Goal: Information Seeking & Learning: Learn about a topic

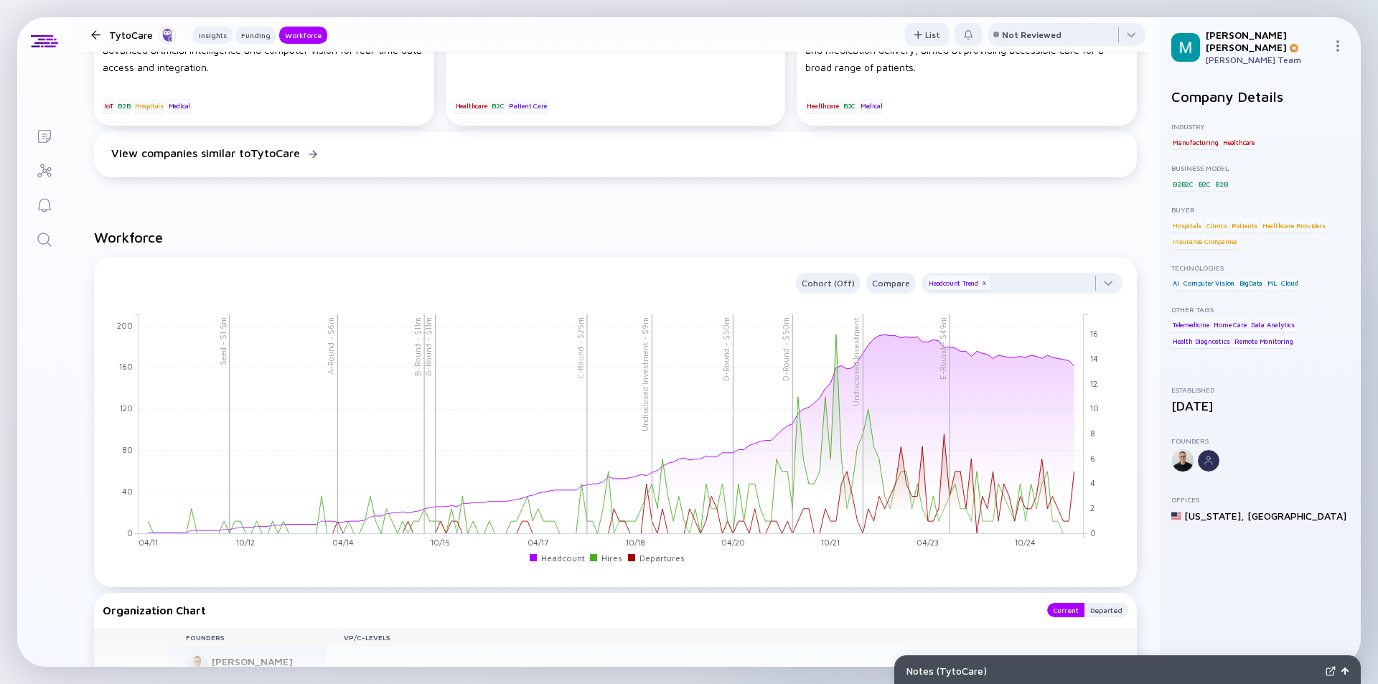
scroll to position [1364, 0]
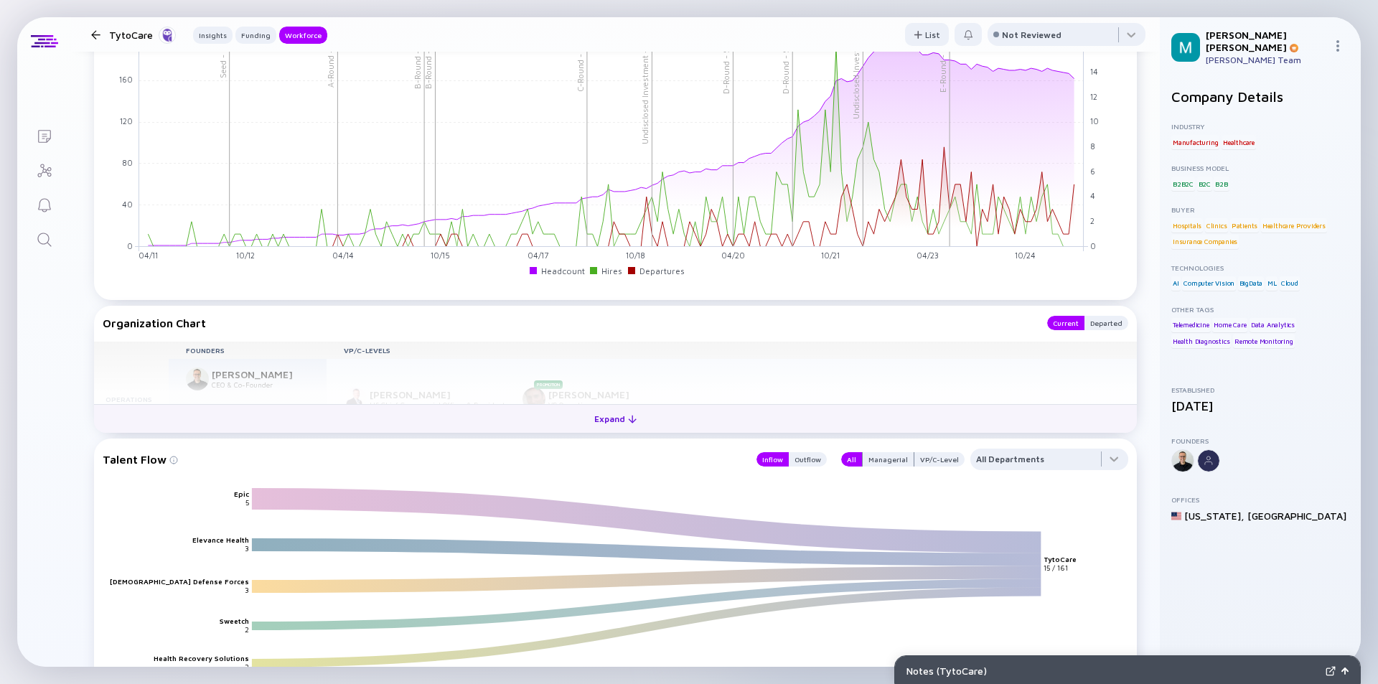
click at [620, 423] on div "Expand" at bounding box center [616, 419] width 60 height 22
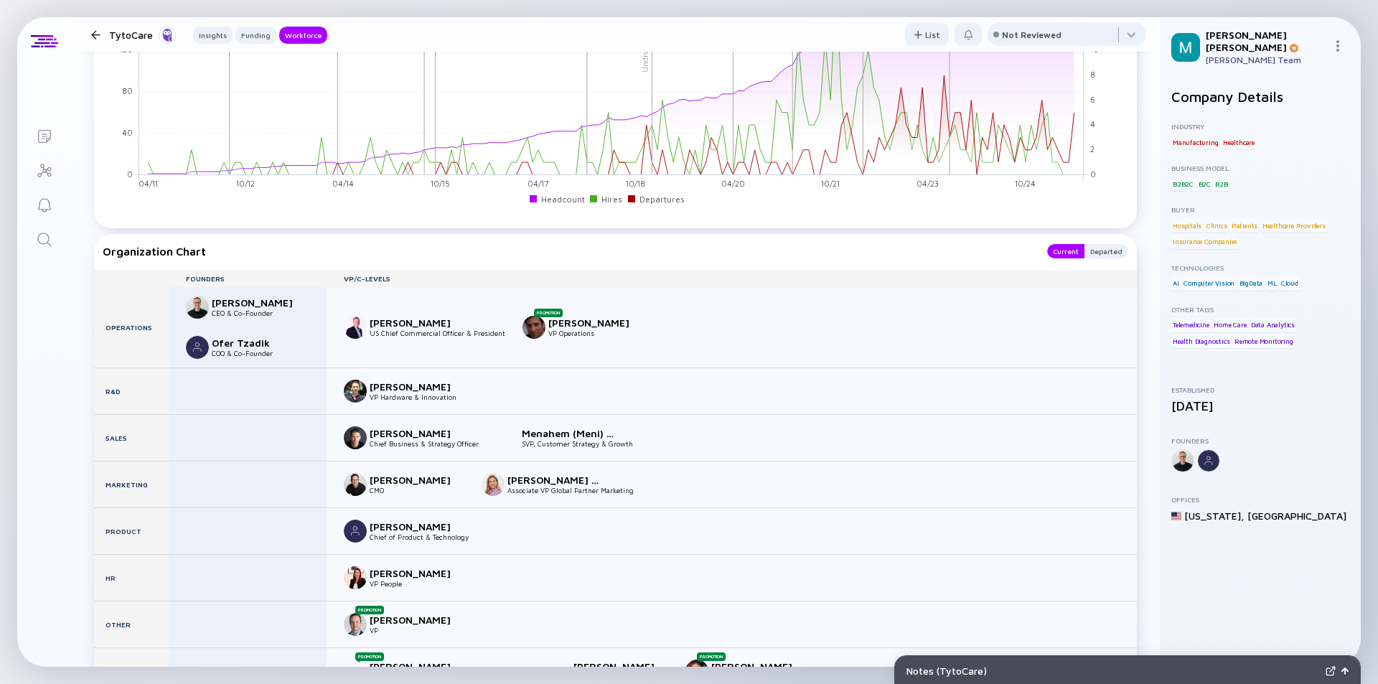
scroll to position [1507, 0]
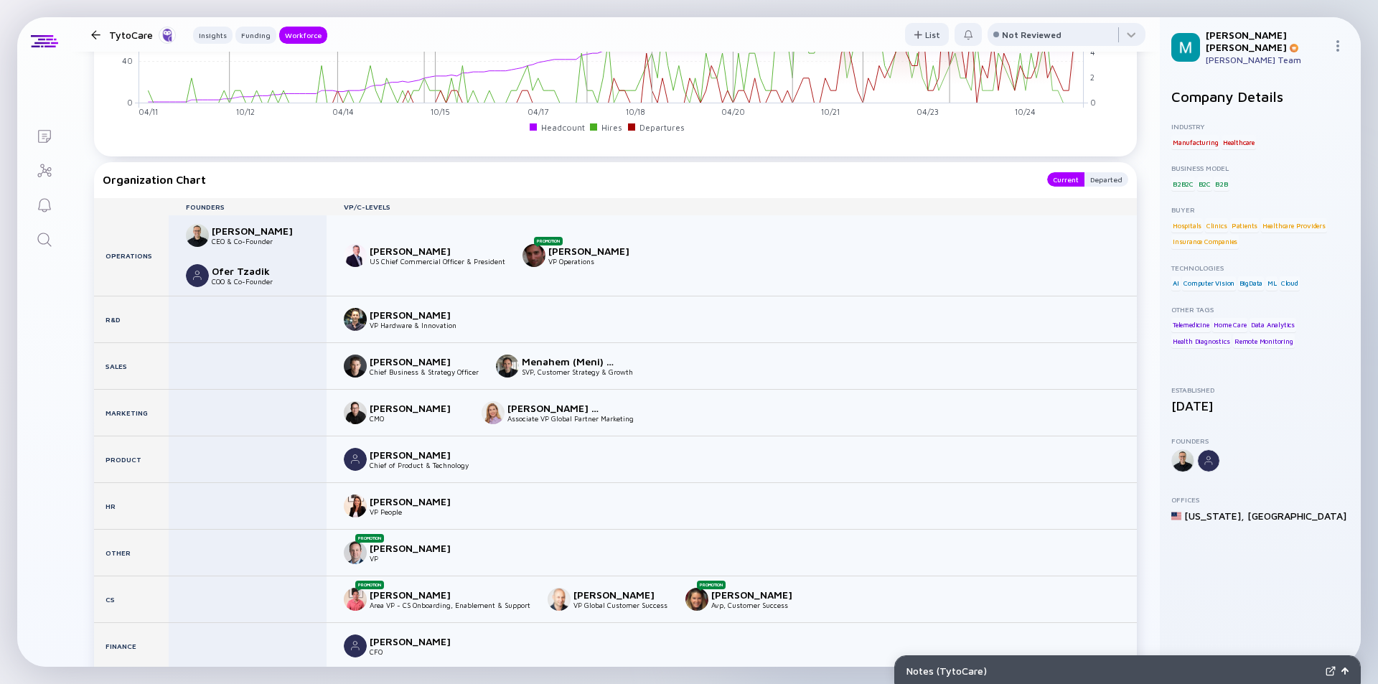
click at [95, 35] on div at bounding box center [95, 34] width 9 height 9
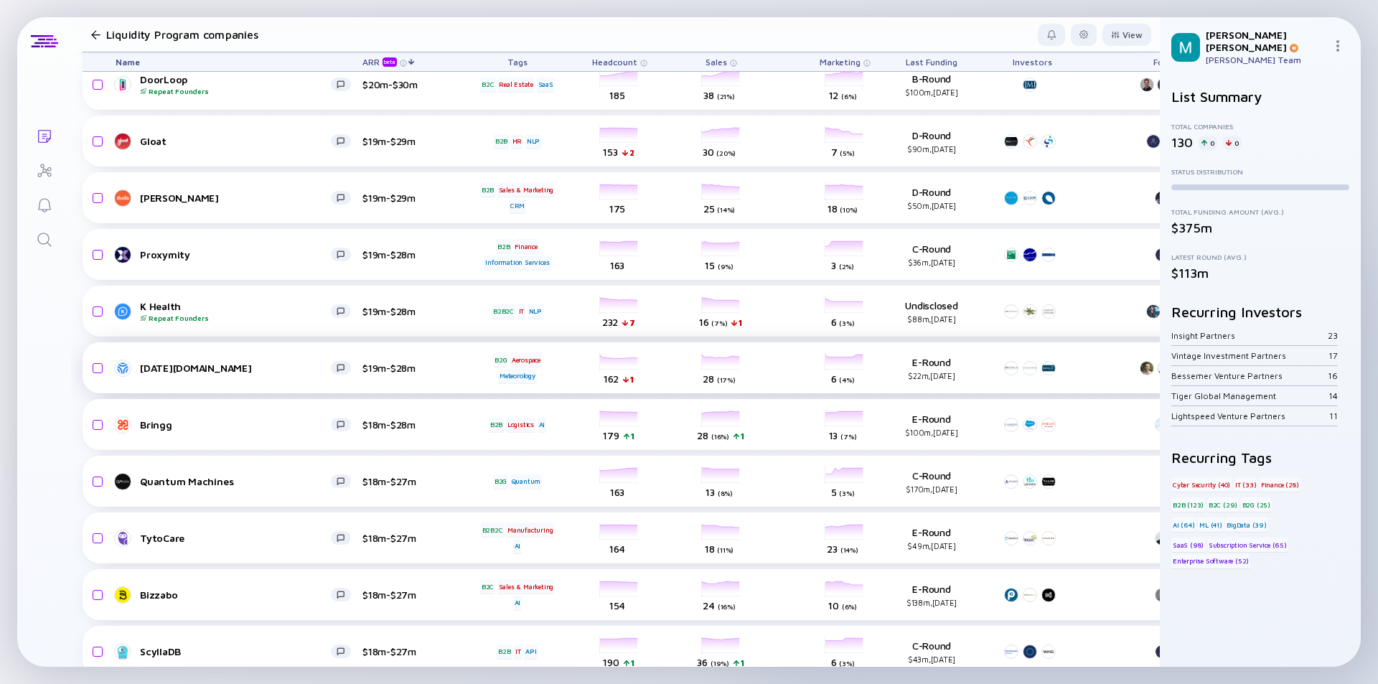
scroll to position [1494, 0]
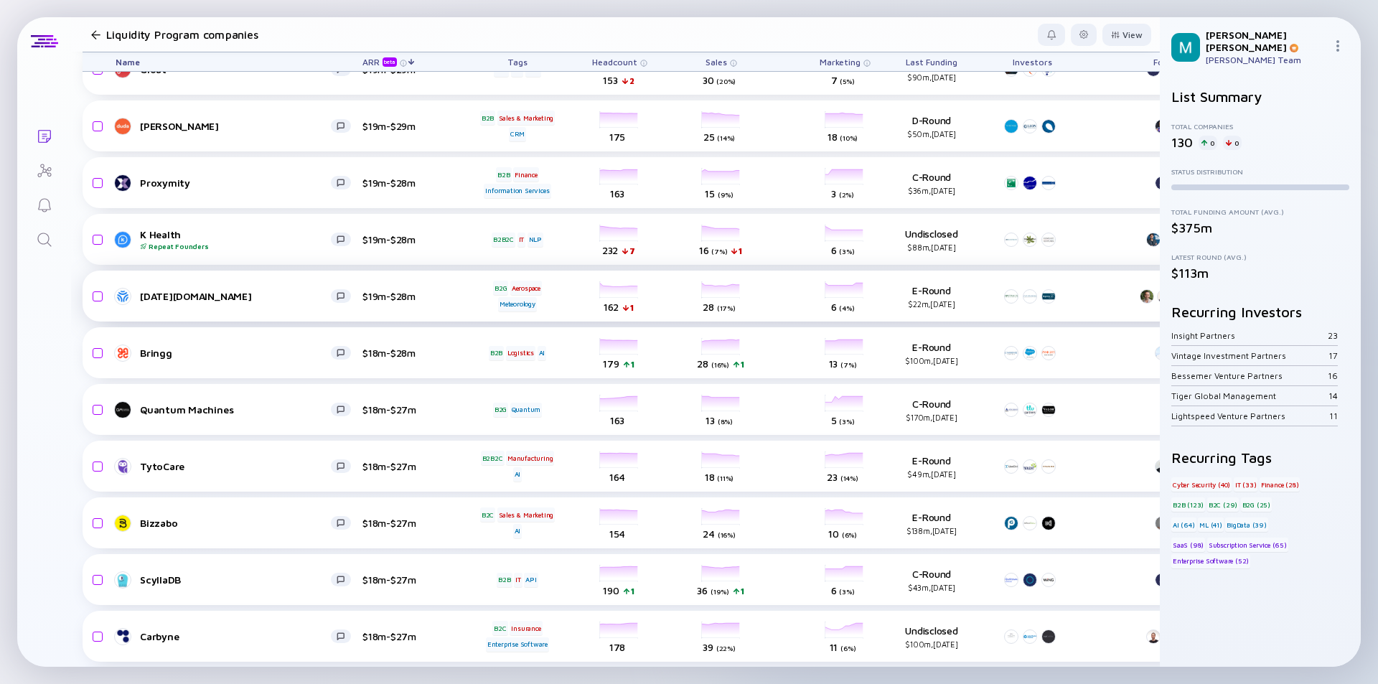
click at [248, 297] on div "[DATE][DOMAIN_NAME]" at bounding box center [235, 296] width 191 height 12
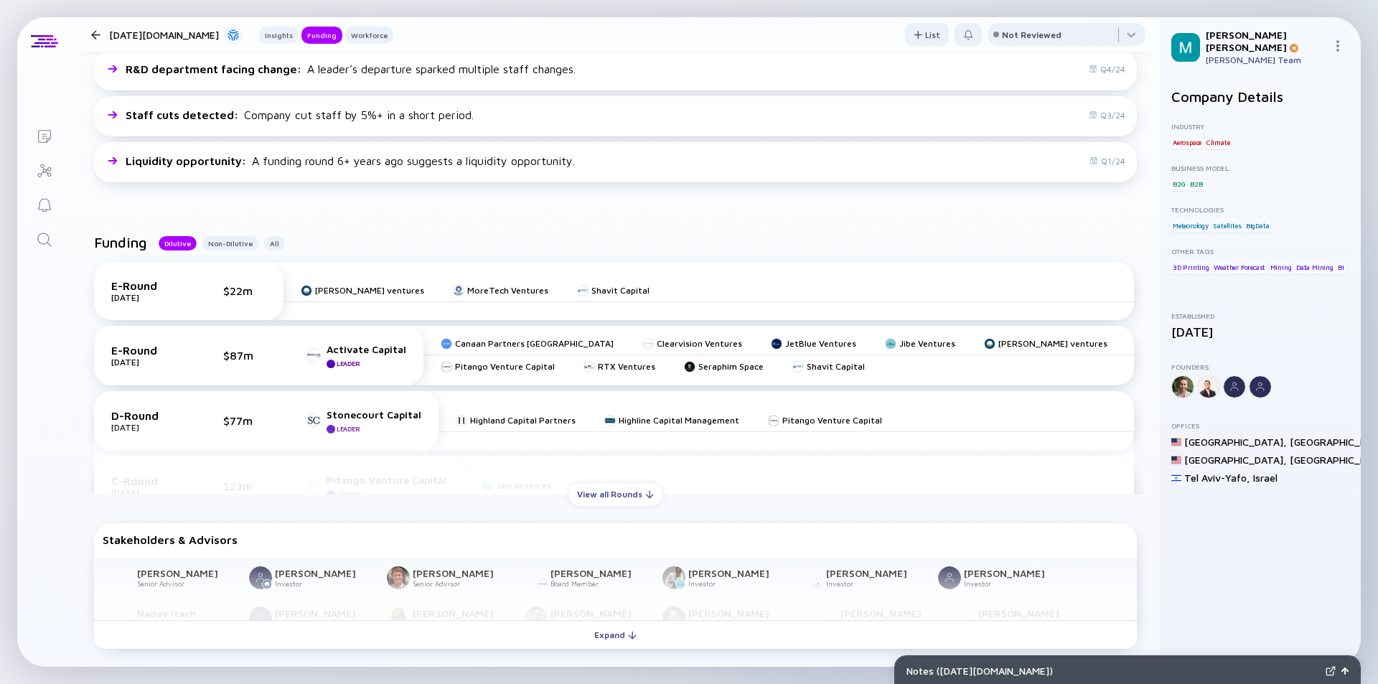
scroll to position [502, 0]
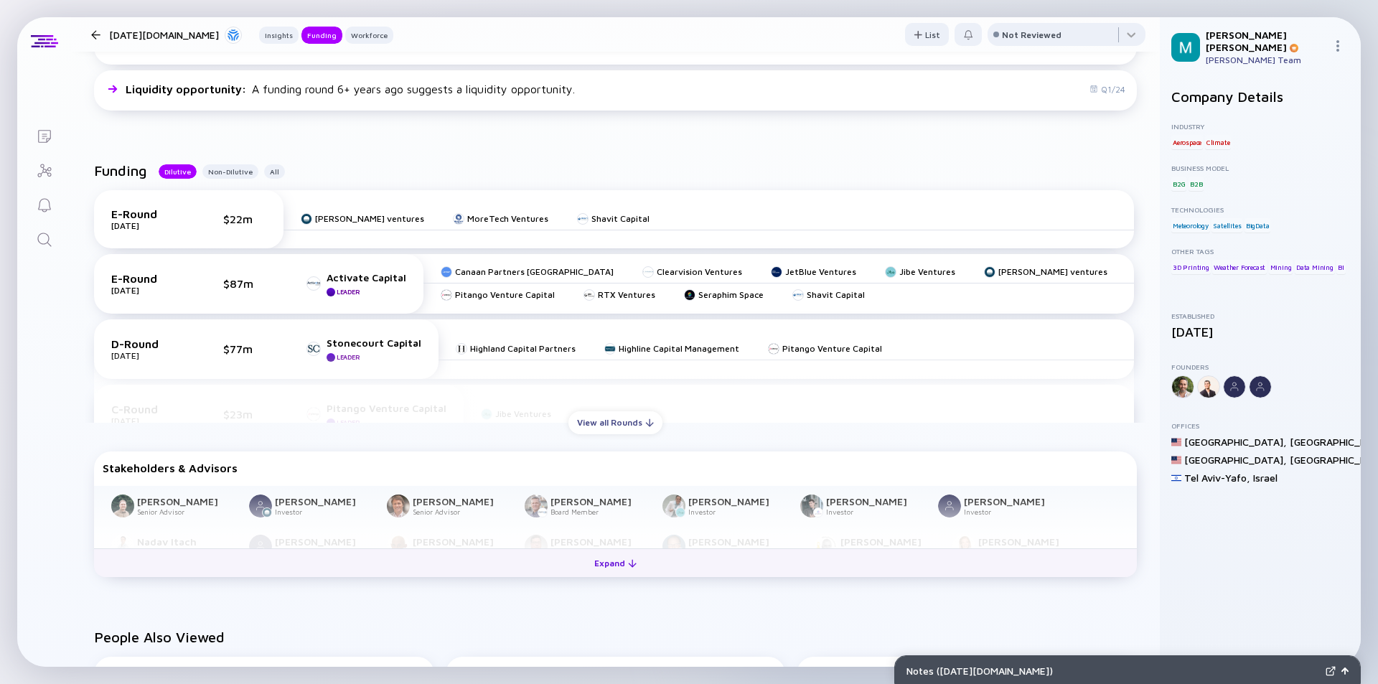
click at [617, 562] on div "Expand" at bounding box center [616, 563] width 60 height 22
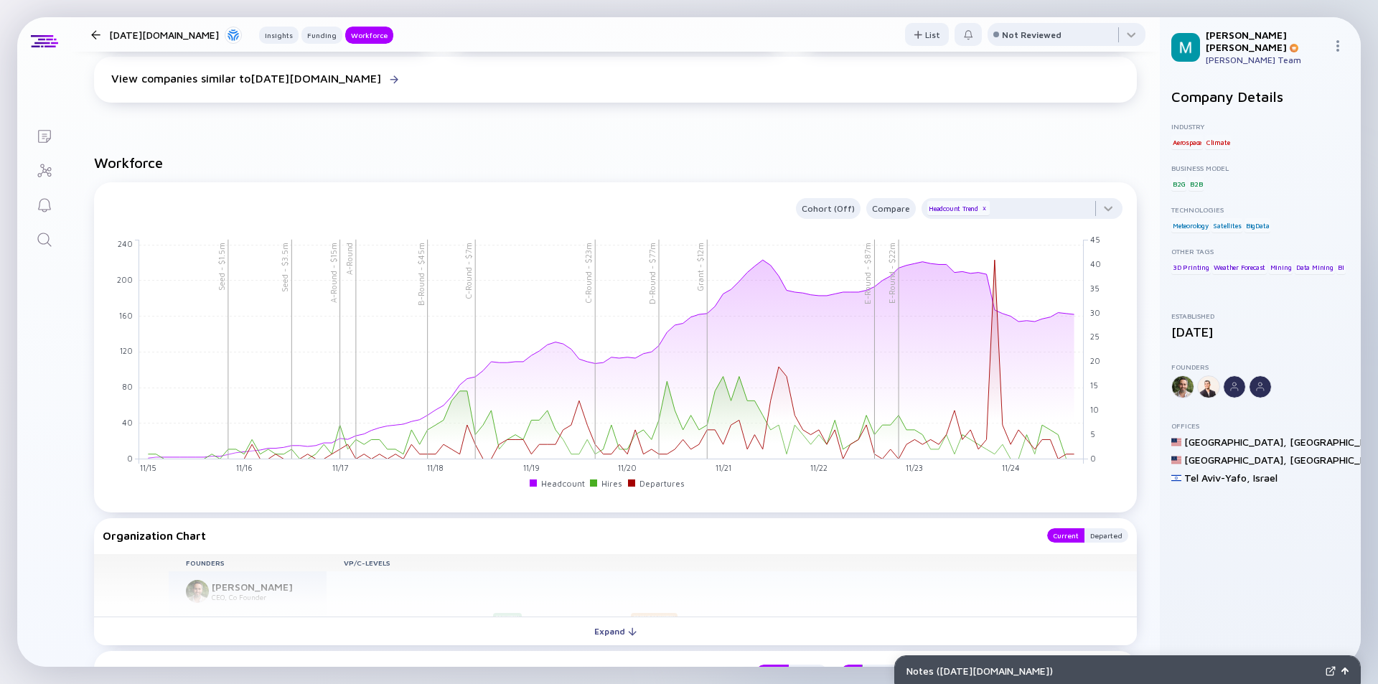
scroll to position [1579, 0]
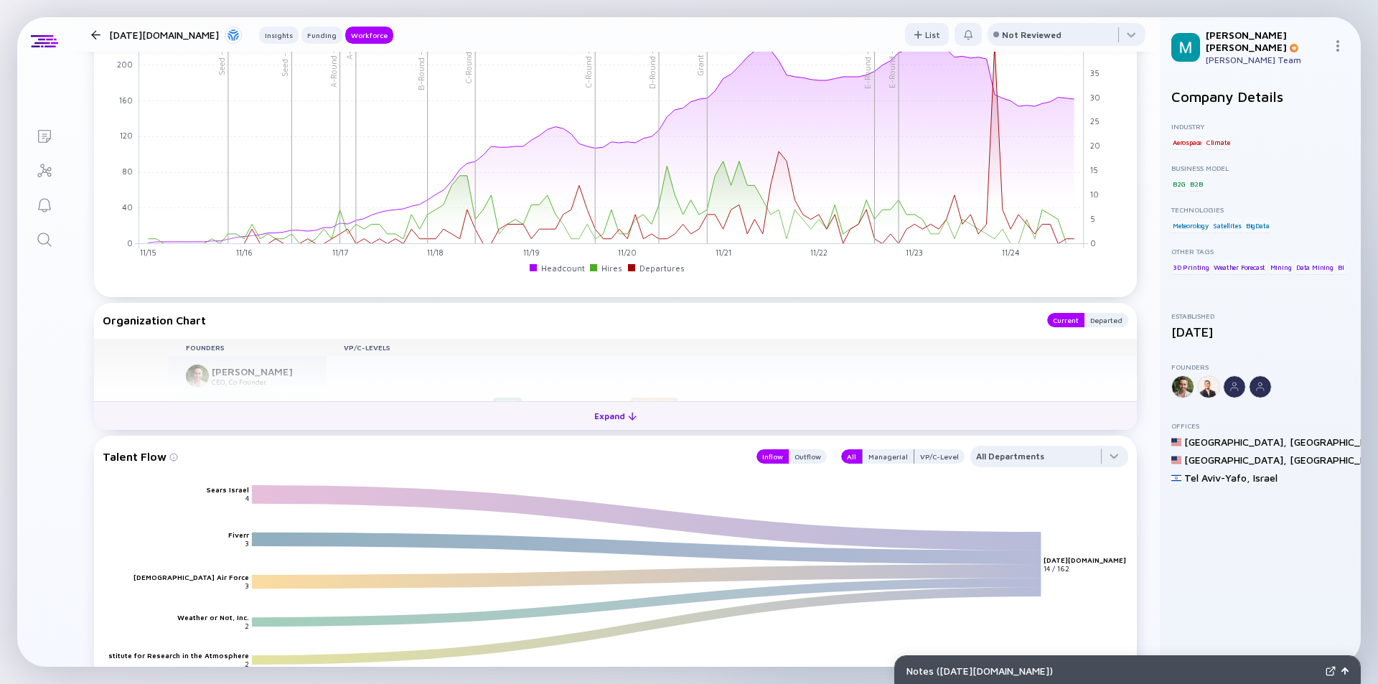
click at [611, 413] on div "Expand" at bounding box center [616, 416] width 60 height 22
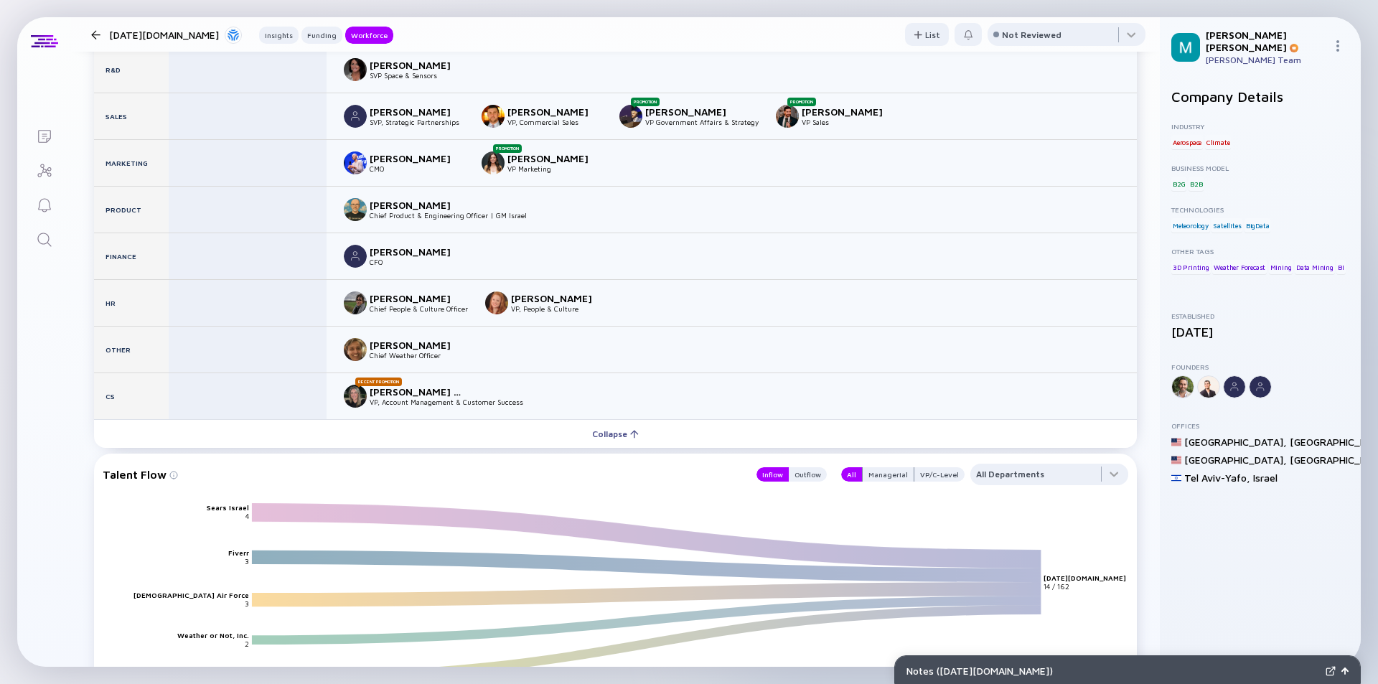
scroll to position [1938, 0]
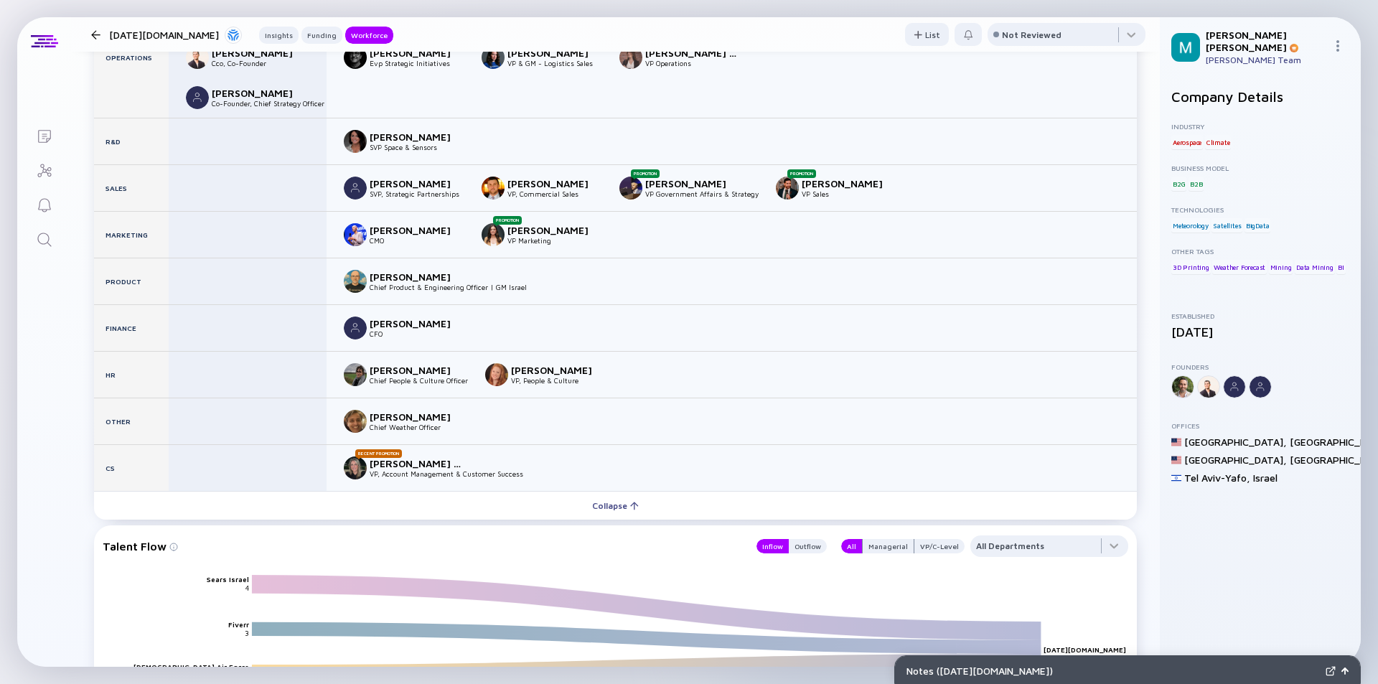
click at [98, 30] on div at bounding box center [95, 34] width 9 height 9
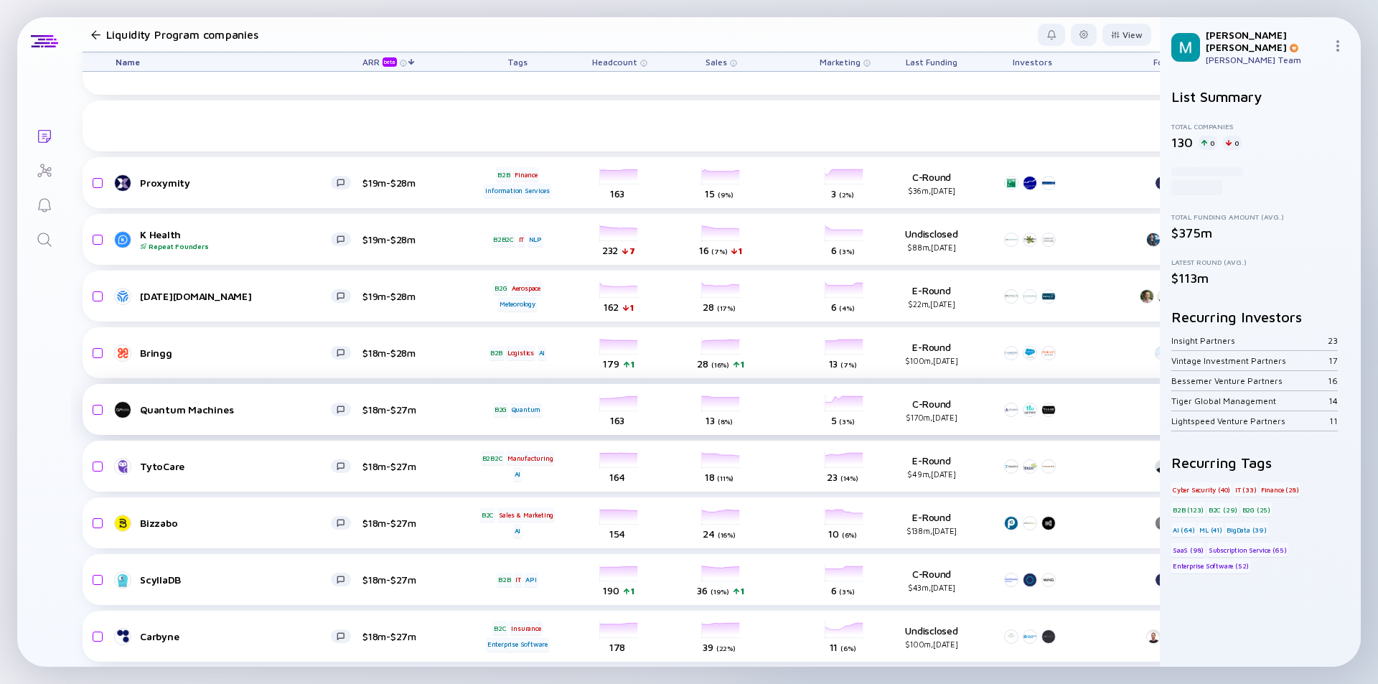
scroll to position [1663, 0]
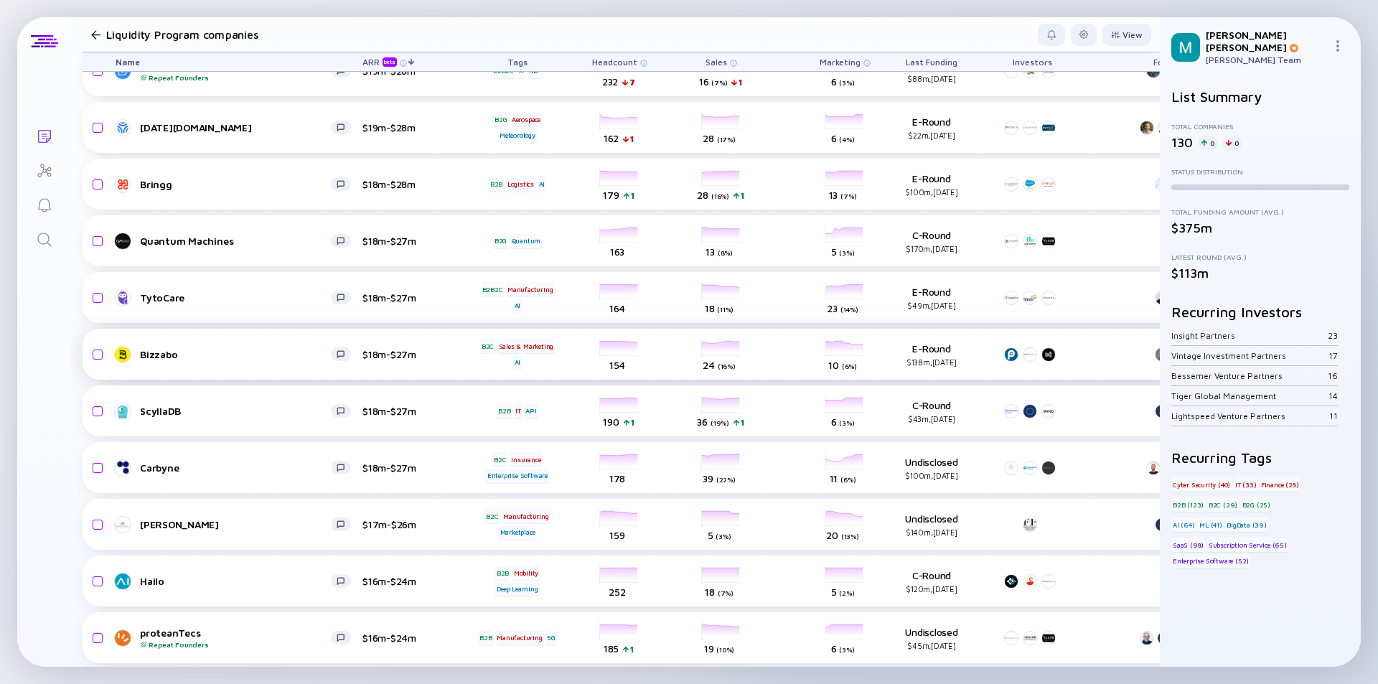
click at [282, 342] on div "Bizzabo $18m-$27m B2C Sales & Marketing AI headcount-bizzabo 154 Headcount sale…" at bounding box center [821, 354] width 1477 height 51
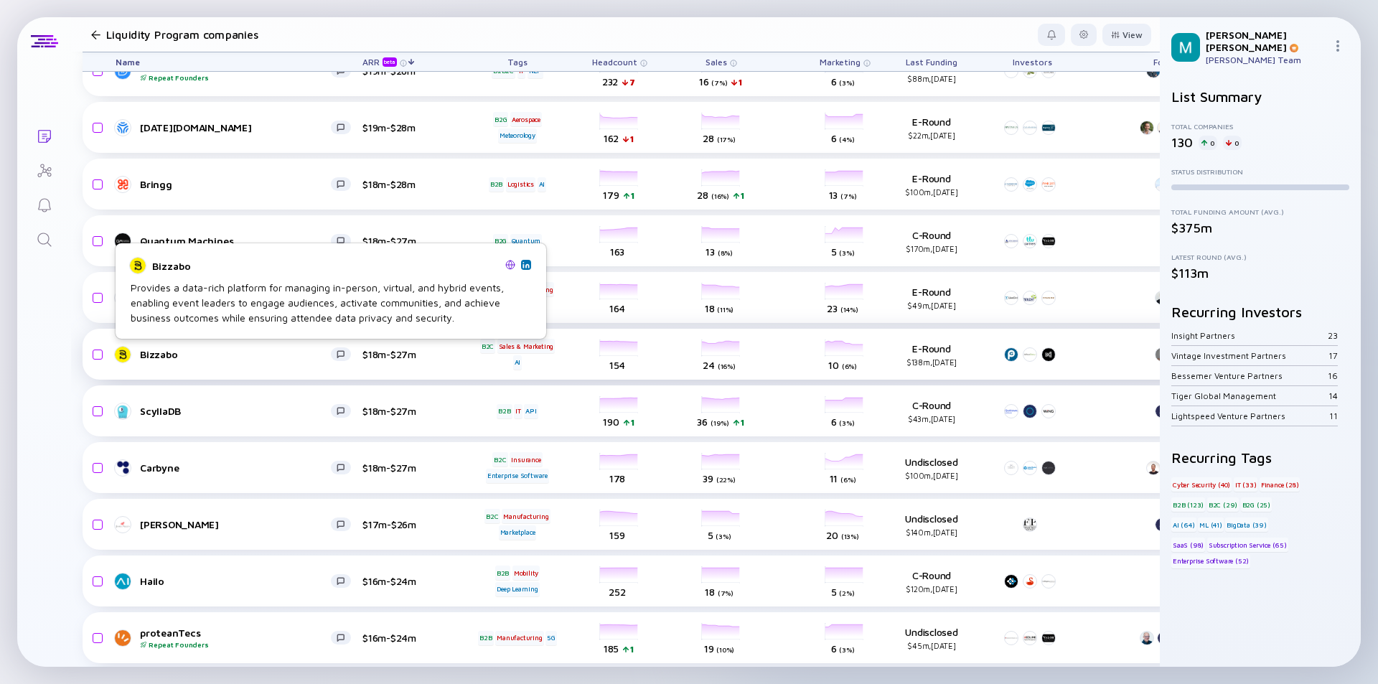
click at [280, 357] on div "Bizzabo" at bounding box center [235, 354] width 191 height 12
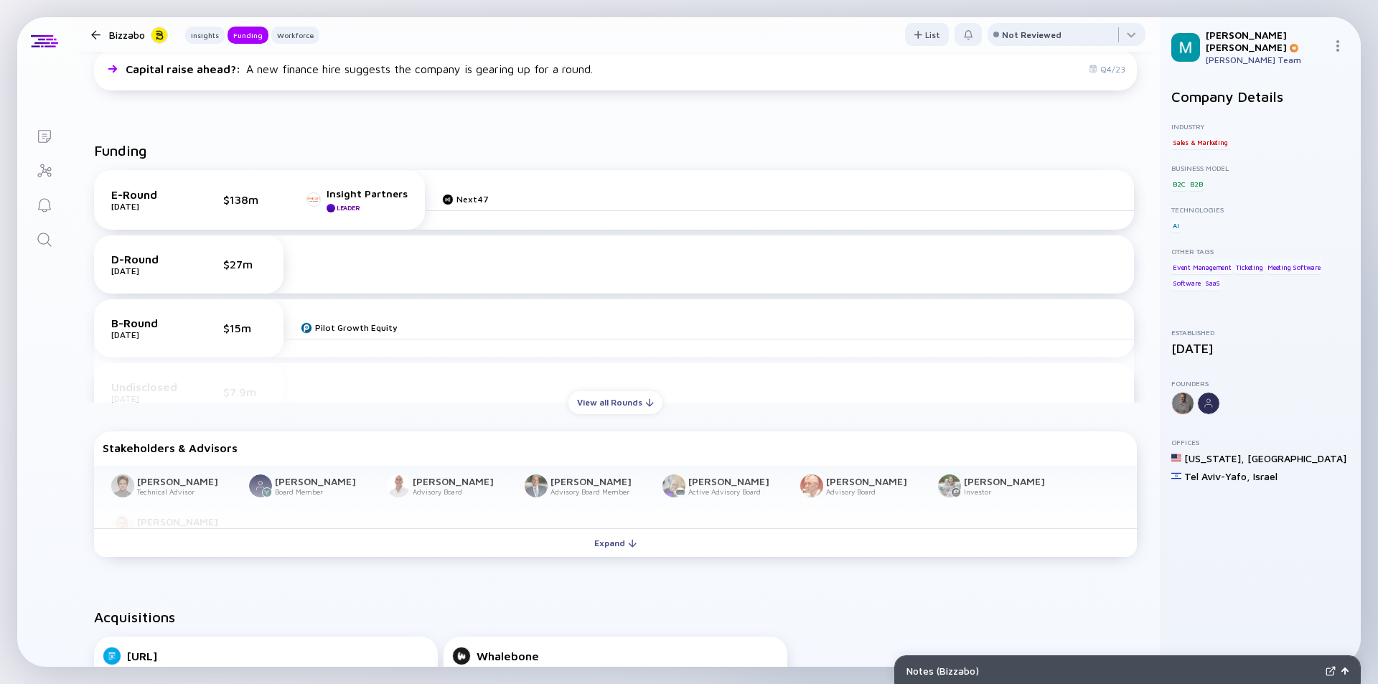
scroll to position [574, 0]
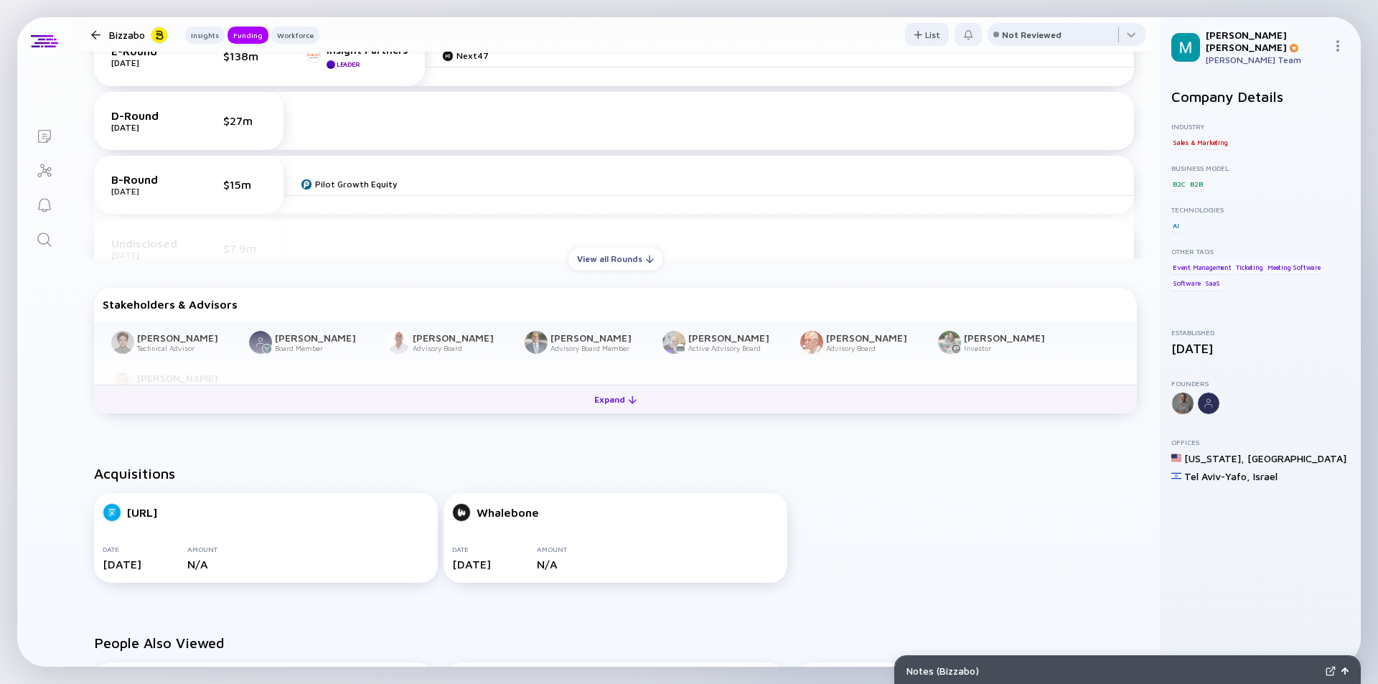
click at [621, 403] on div "Expand" at bounding box center [616, 399] width 60 height 22
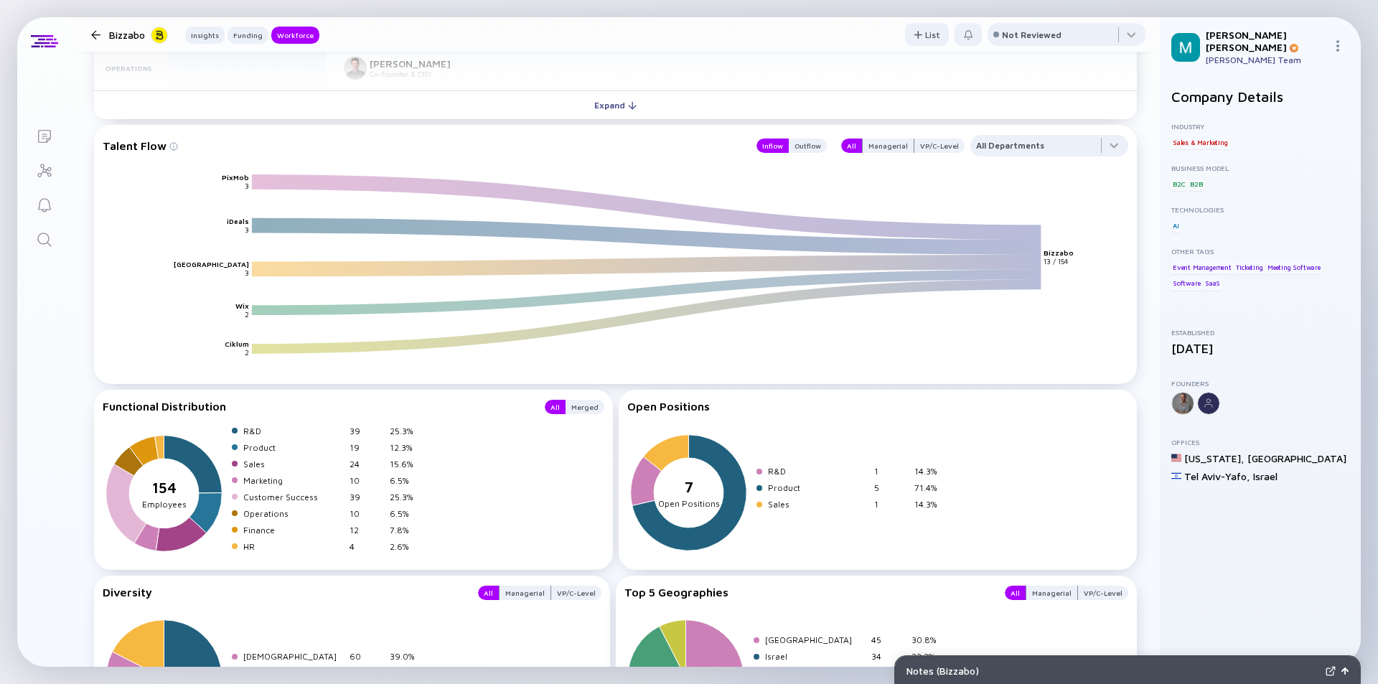
scroll to position [1743, 0]
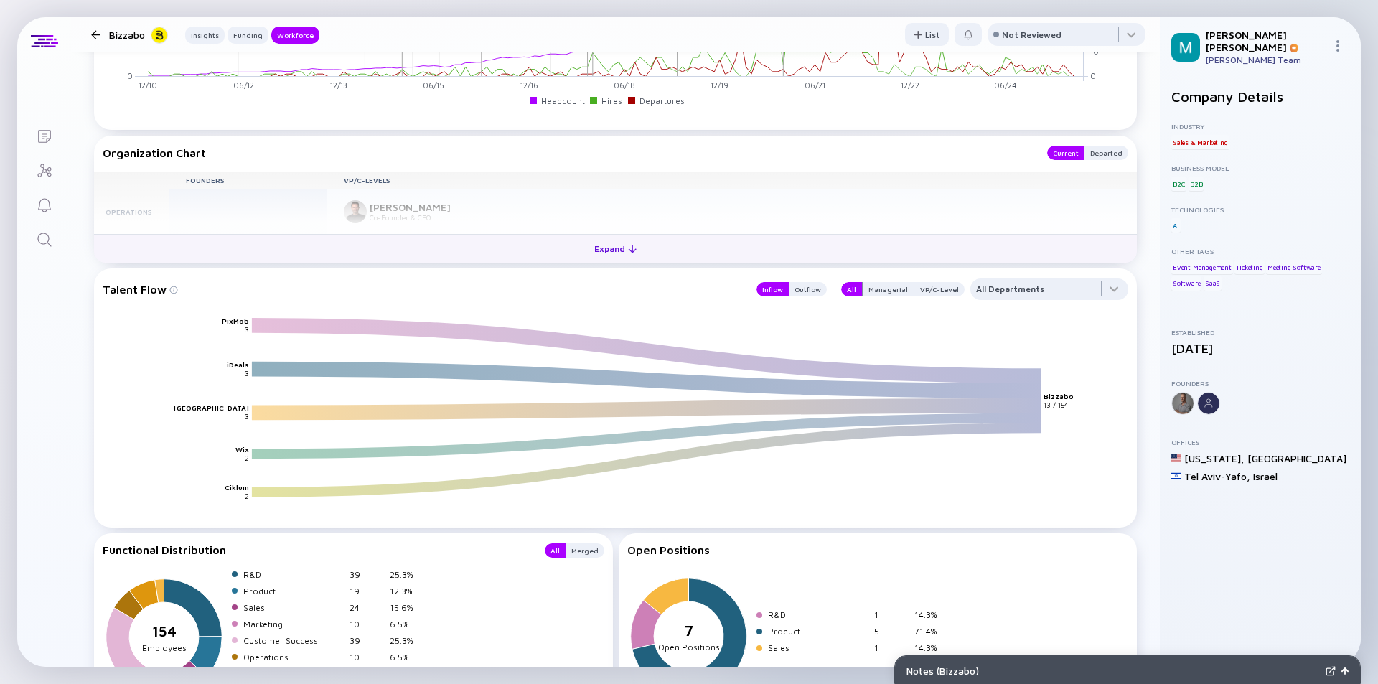
click at [600, 243] on div "Expand" at bounding box center [616, 249] width 60 height 22
